Goal: Task Accomplishment & Management: Manage account settings

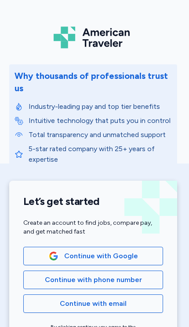
scroll to position [0, 1]
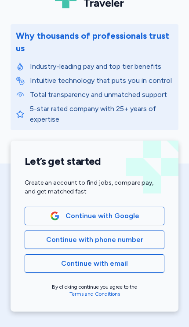
scroll to position [40, 0]
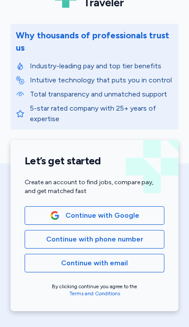
click at [140, 241] on span "Continue with phone number" at bounding box center [94, 239] width 97 height 11
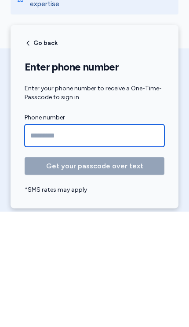
type input "**********"
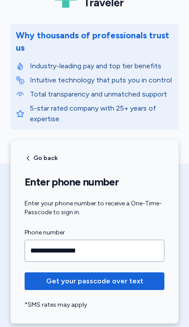
click at [131, 283] on span "Get your passcode over text" at bounding box center [94, 280] width 97 height 11
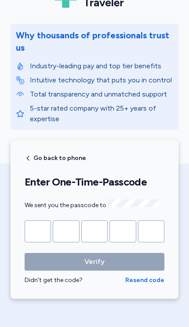
click at [32, 226] on input "Please enter OTP character 1" at bounding box center [38, 231] width 26 height 22
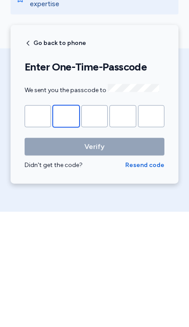
type input "*"
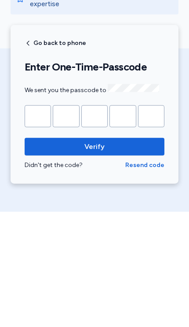
click at [95, 253] on button "Verify" at bounding box center [95, 262] width 140 height 18
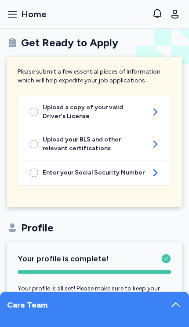
click at [10, 22] on button "Open sidebar Home" at bounding box center [27, 13] width 47 height 19
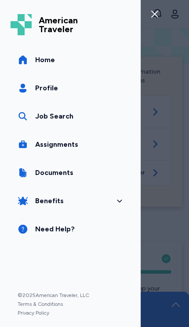
click at [156, 18] on icon "button" at bounding box center [155, 14] width 11 height 11
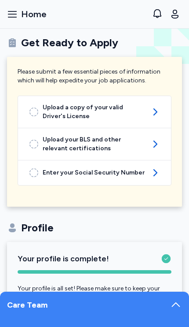
click at [171, 14] on icon "button" at bounding box center [175, 14] width 11 height 11
